Goal: Information Seeking & Learning: Learn about a topic

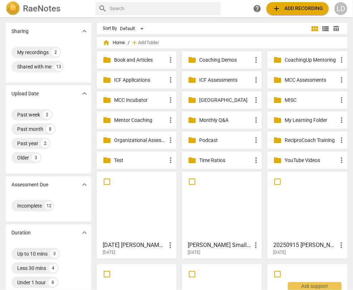
click at [217, 61] on p "Coaching Demos" at bounding box center [225, 60] width 53 height 8
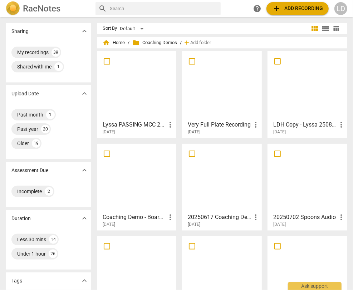
click at [212, 180] on div at bounding box center [222, 177] width 75 height 63
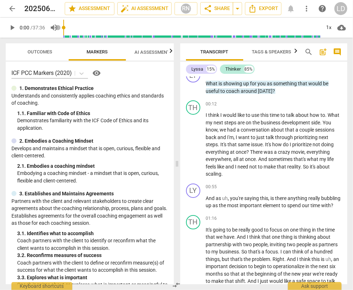
scroll to position [13, 0]
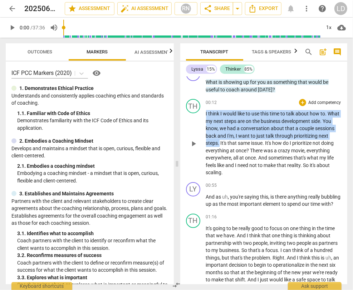
drag, startPoint x: 206, startPoint y: 117, endPoint x: 237, endPoint y: 165, distance: 56.9
click at [237, 165] on p "I think I would like to use this time to talk about how to . What my next steps…" at bounding box center [274, 143] width 136 height 66
copy p "I think I would like to use this time to talk about how to . What my next steps…"
click at [11, 10] on span "arrow_back" at bounding box center [12, 8] width 9 height 9
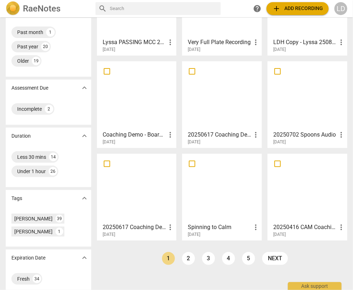
scroll to position [89, 0]
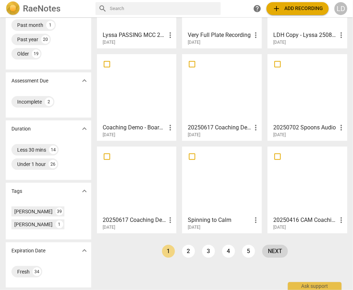
click at [268, 251] on link "next" at bounding box center [275, 250] width 26 height 13
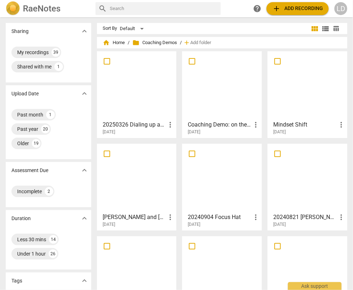
click at [287, 205] on div at bounding box center [307, 177] width 75 height 63
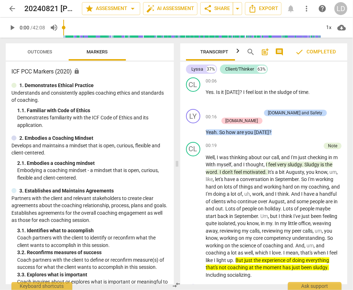
scroll to position [38, 0]
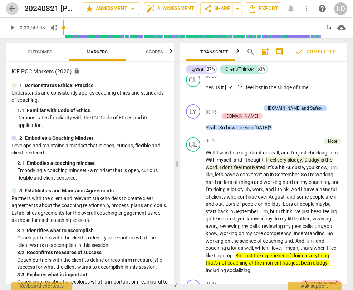
click at [13, 12] on span "arrow_back" at bounding box center [12, 8] width 9 height 9
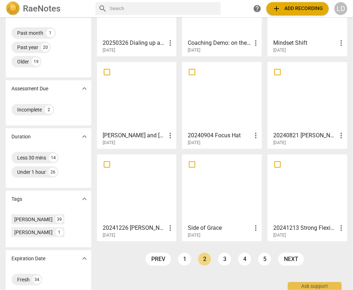
scroll to position [89, 0]
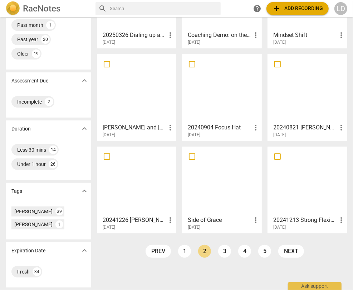
click at [231, 194] on div at bounding box center [222, 180] width 75 height 63
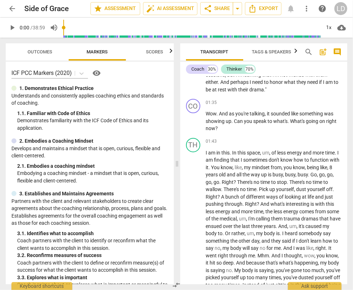
scroll to position [289, 0]
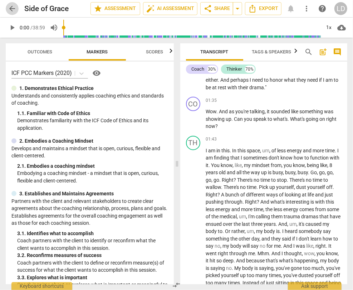
click at [12, 7] on span "arrow_back" at bounding box center [12, 8] width 9 height 9
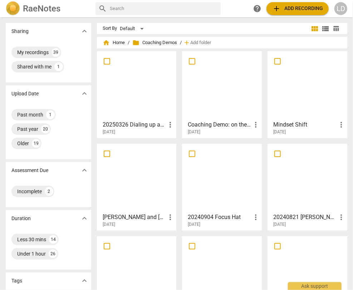
click at [145, 187] on div at bounding box center [137, 177] width 75 height 63
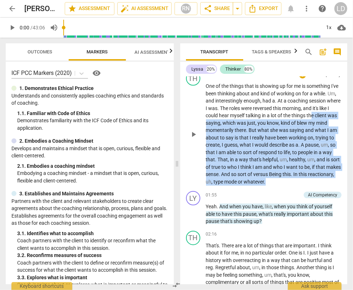
scroll to position [179, 0]
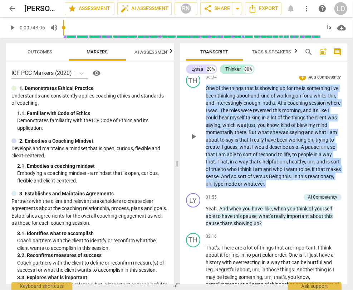
drag, startPoint x: 242, startPoint y: 219, endPoint x: 202, endPoint y: 107, distance: 118.4
click at [203, 107] on div "TH play_arrow pause 00:34 + Add competency keyboard_arrow_right One of the thin…" at bounding box center [264, 131] width 168 height 120
copy p "One of the things that is showing up for me is something I've been thinking abo…"
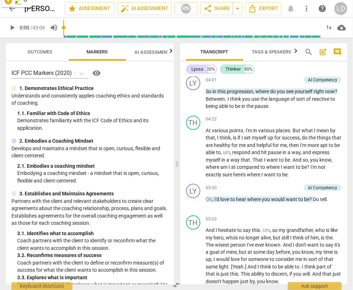
scroll to position [486, 0]
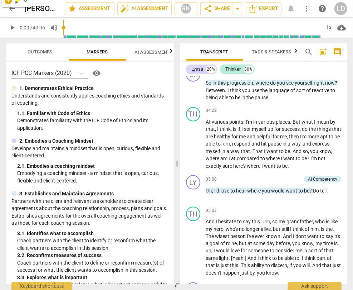
drag, startPoint x: 227, startPoint y: 95, endPoint x: 336, endPoint y: 206, distance: 155.9
copy p "There are a lot of things that are important . I think about it for me , in no …"
click at [222, 39] on span "comes" at bounding box center [214, 36] width 16 height 6
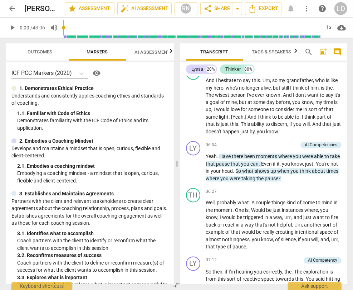
scroll to position [626, 0]
